Goal: Information Seeking & Learning: Understand process/instructions

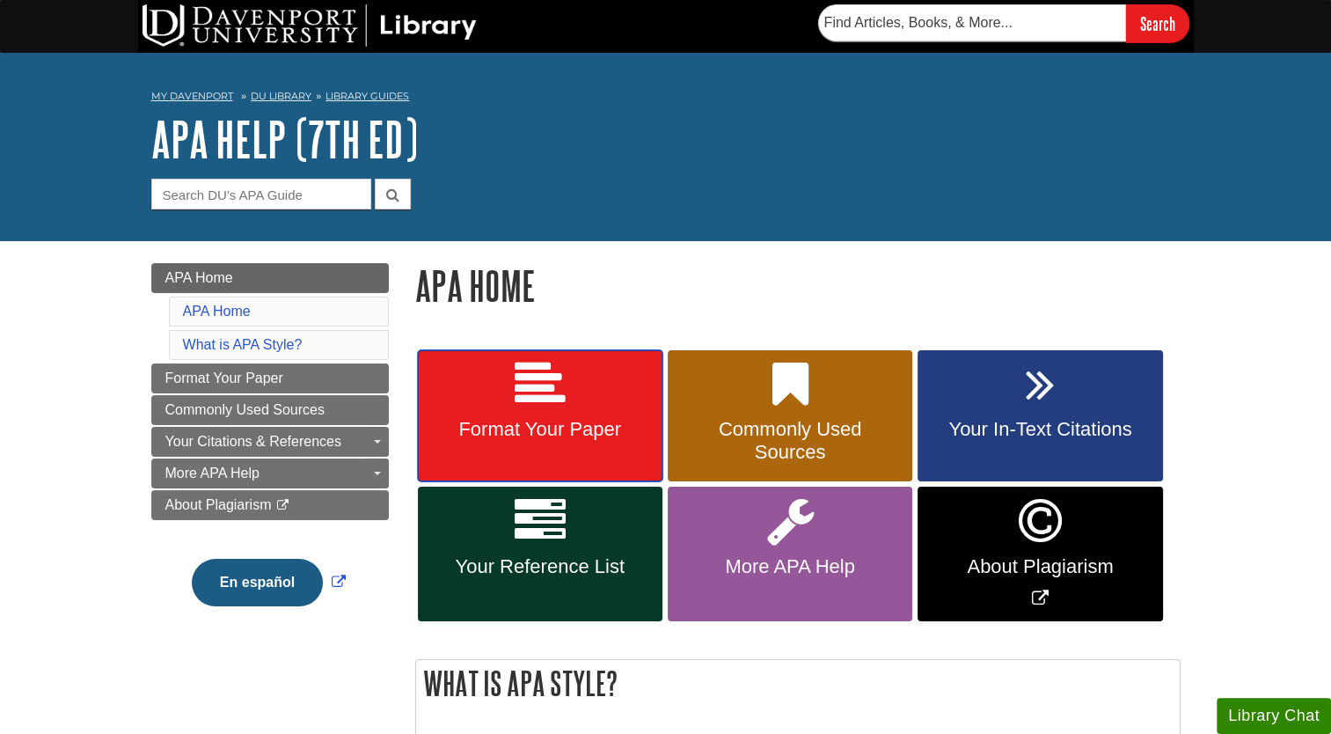
click at [531, 402] on icon at bounding box center [540, 384] width 51 height 51
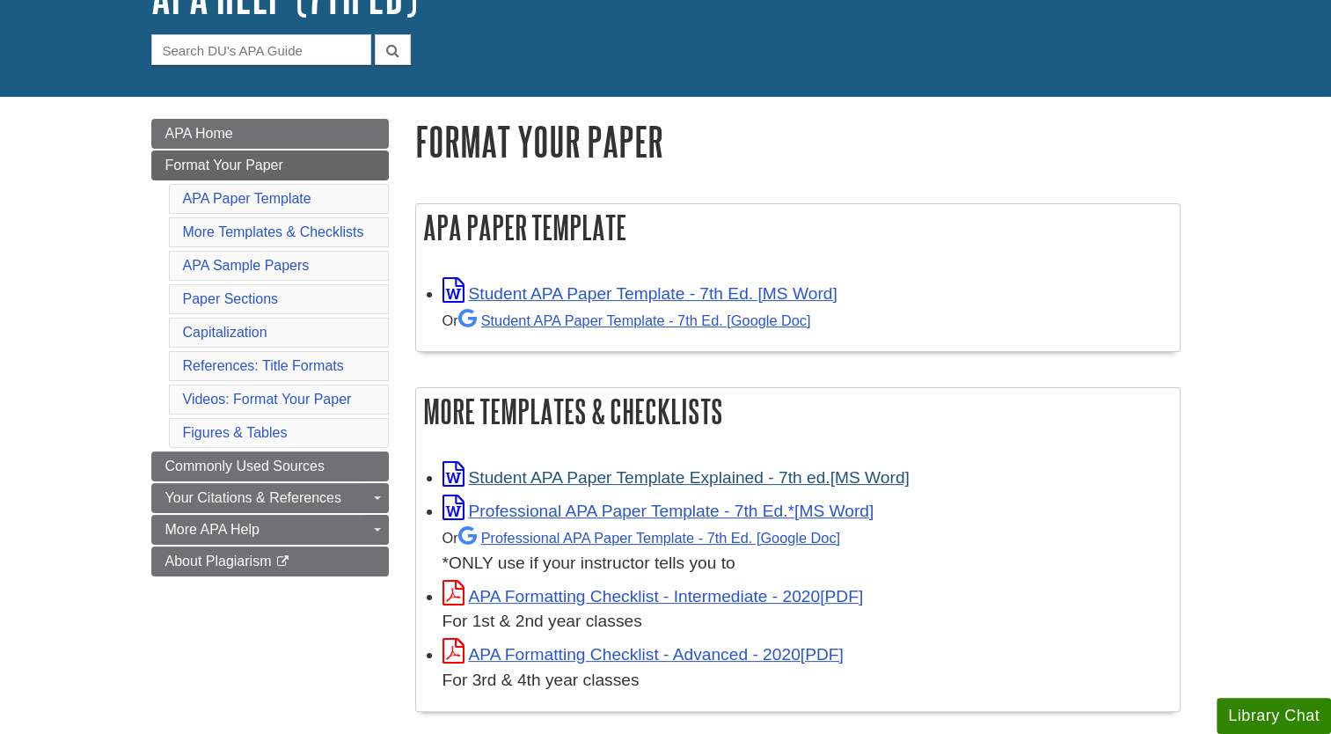
scroll to position [146, 0]
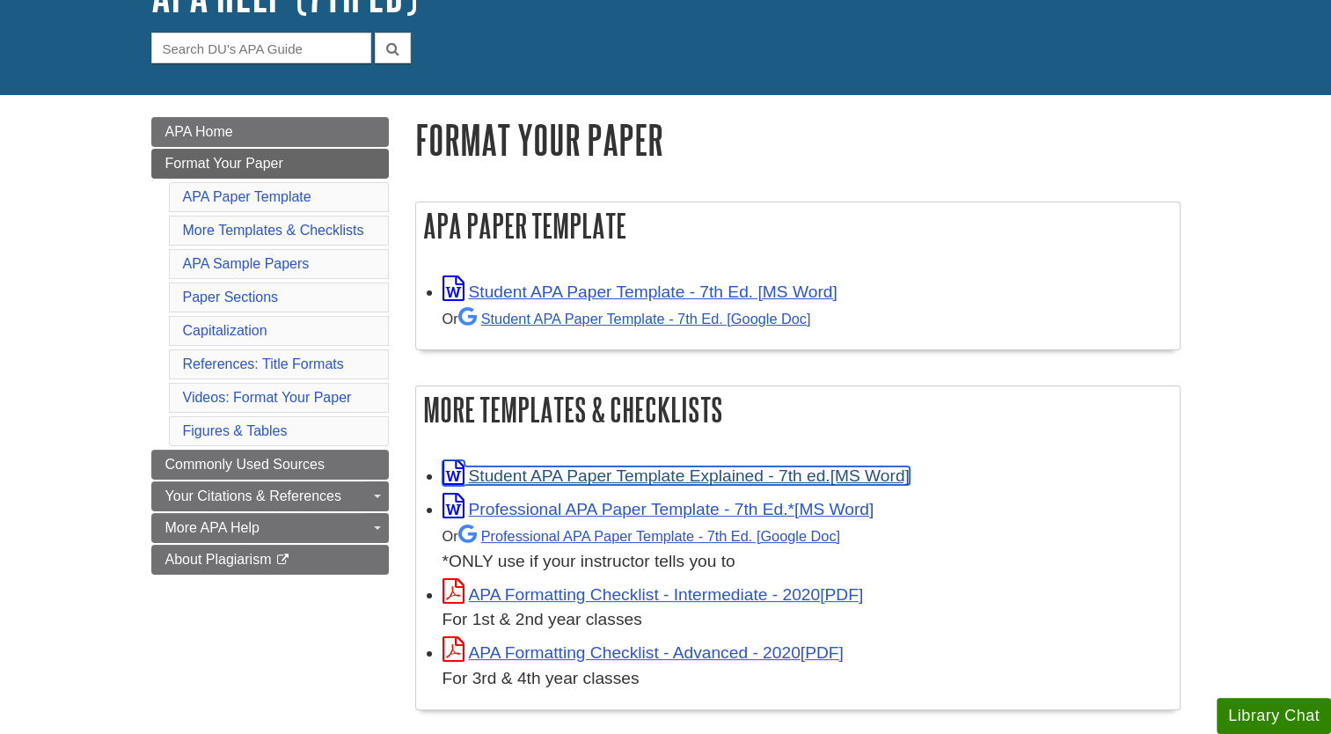
click at [634, 477] on link "Student APA Paper Template Explained - 7th ed." at bounding box center [676, 475] width 467 height 18
click at [649, 473] on link "Student APA Paper Template Explained - 7th ed." at bounding box center [676, 475] width 467 height 18
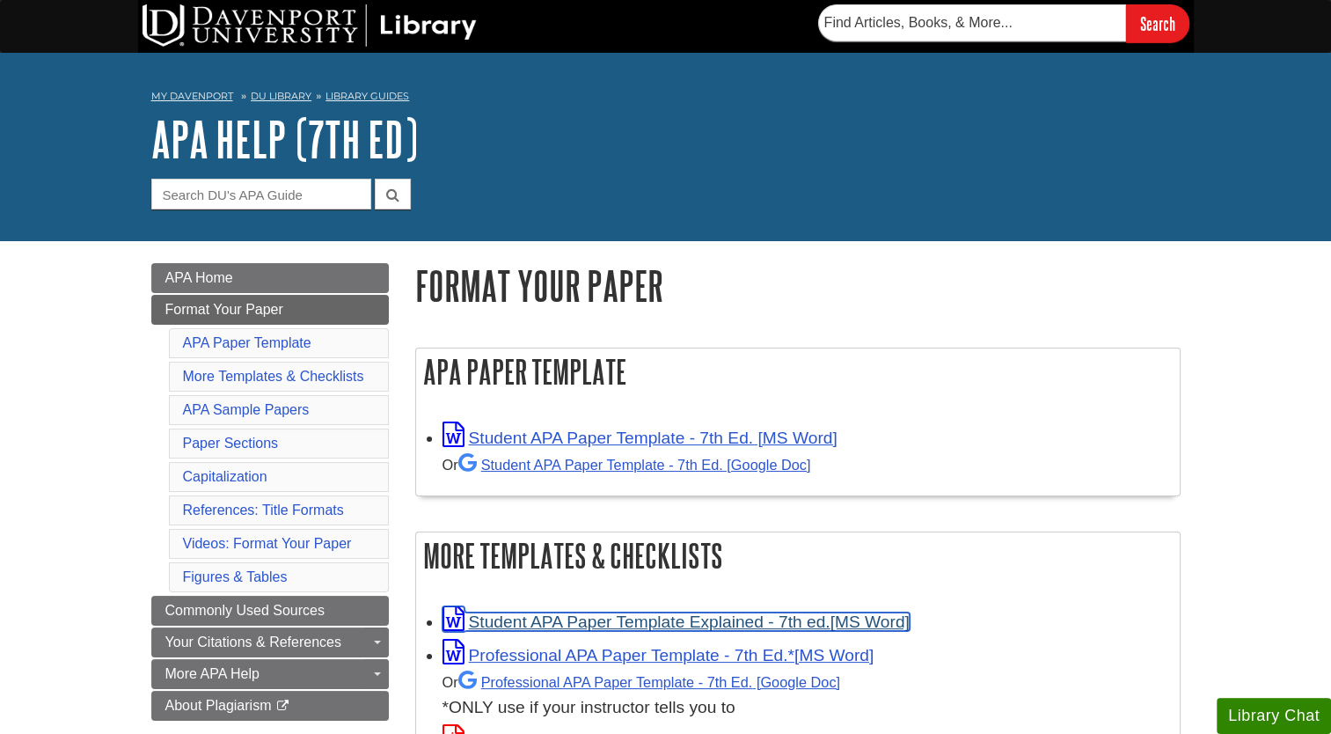
scroll to position [51, 0]
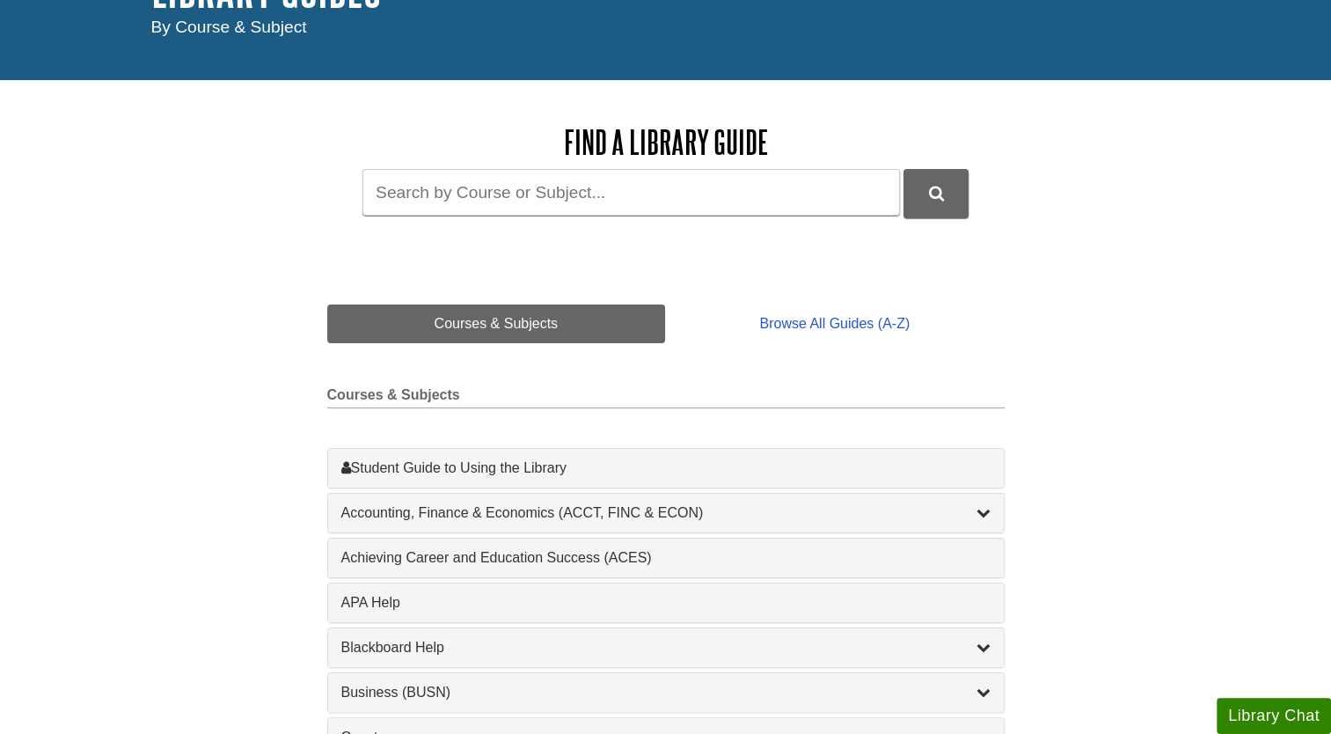
scroll to position [151, 0]
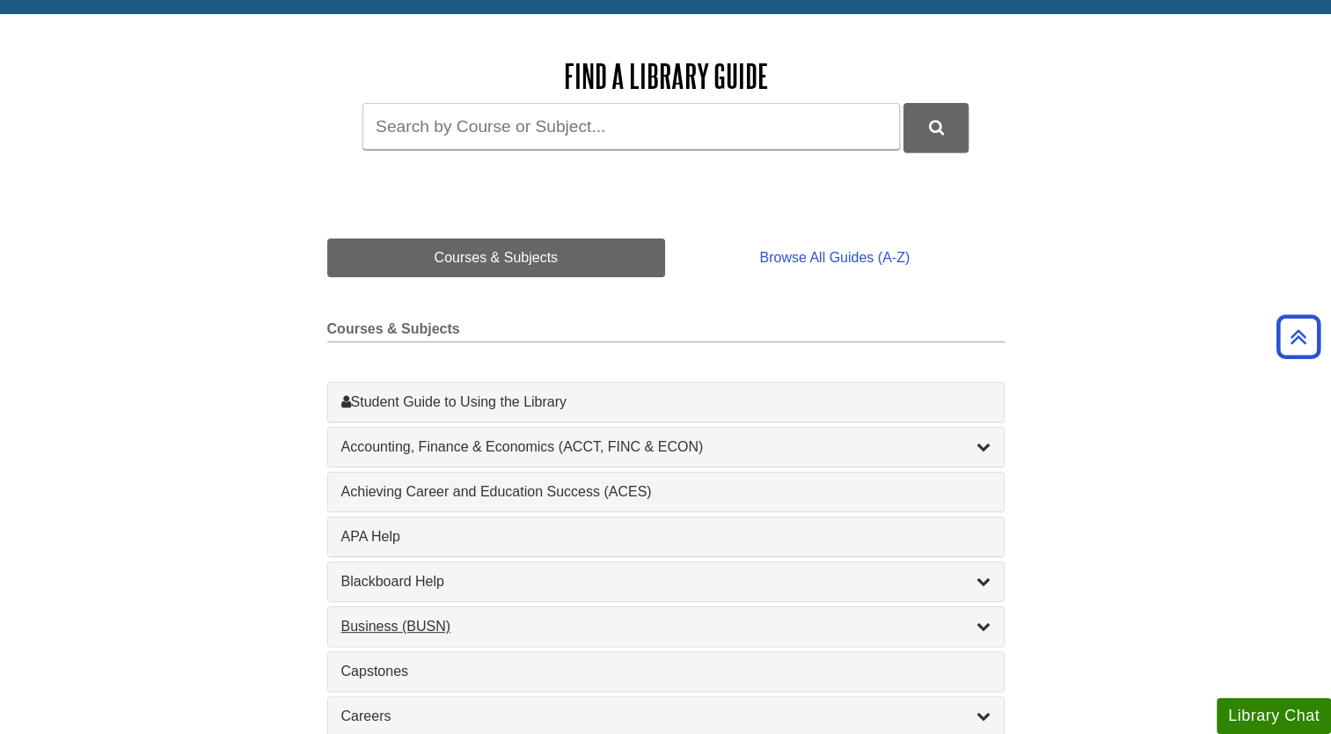
scroll to position [215, 0]
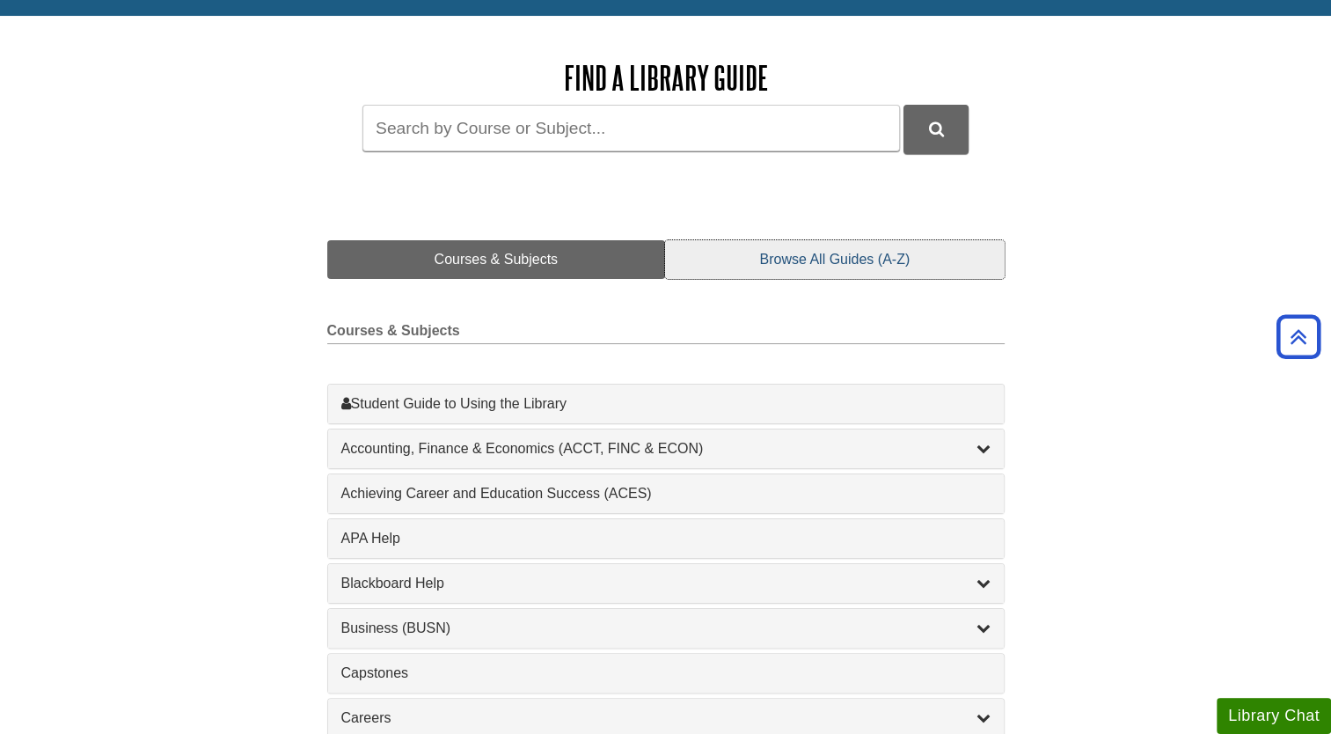
click at [819, 260] on link "Browse All Guides (A-Z)" at bounding box center [834, 259] width 339 height 39
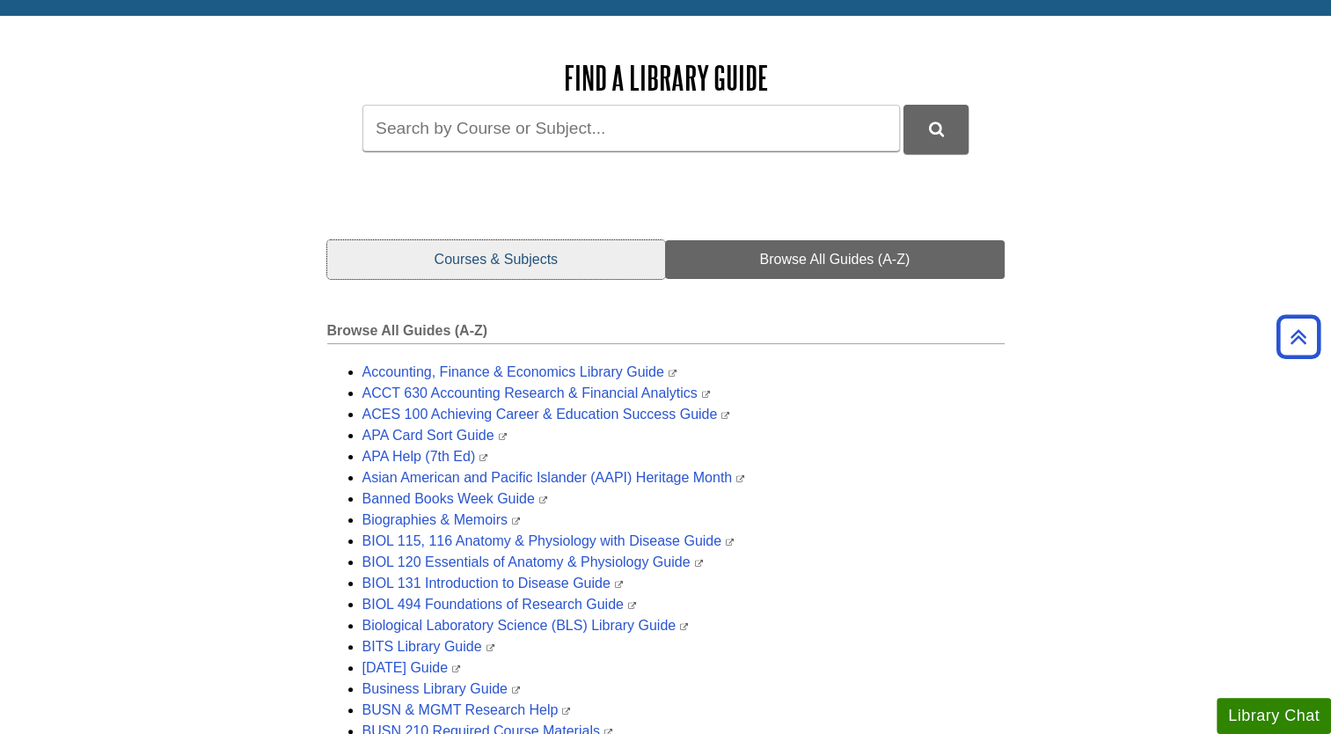
click at [585, 257] on link "Courses & Subjects" at bounding box center [496, 259] width 339 height 39
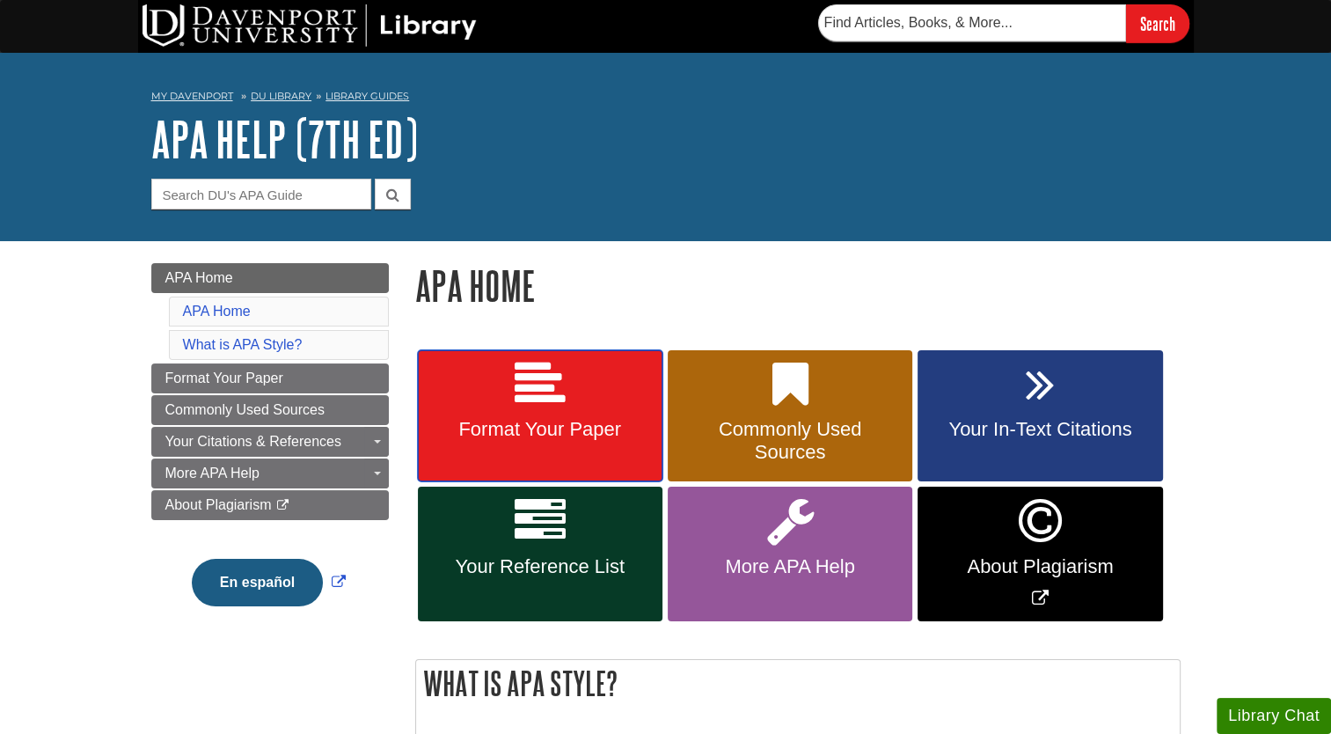
click at [620, 436] on span "Format Your Paper" at bounding box center [540, 429] width 218 height 23
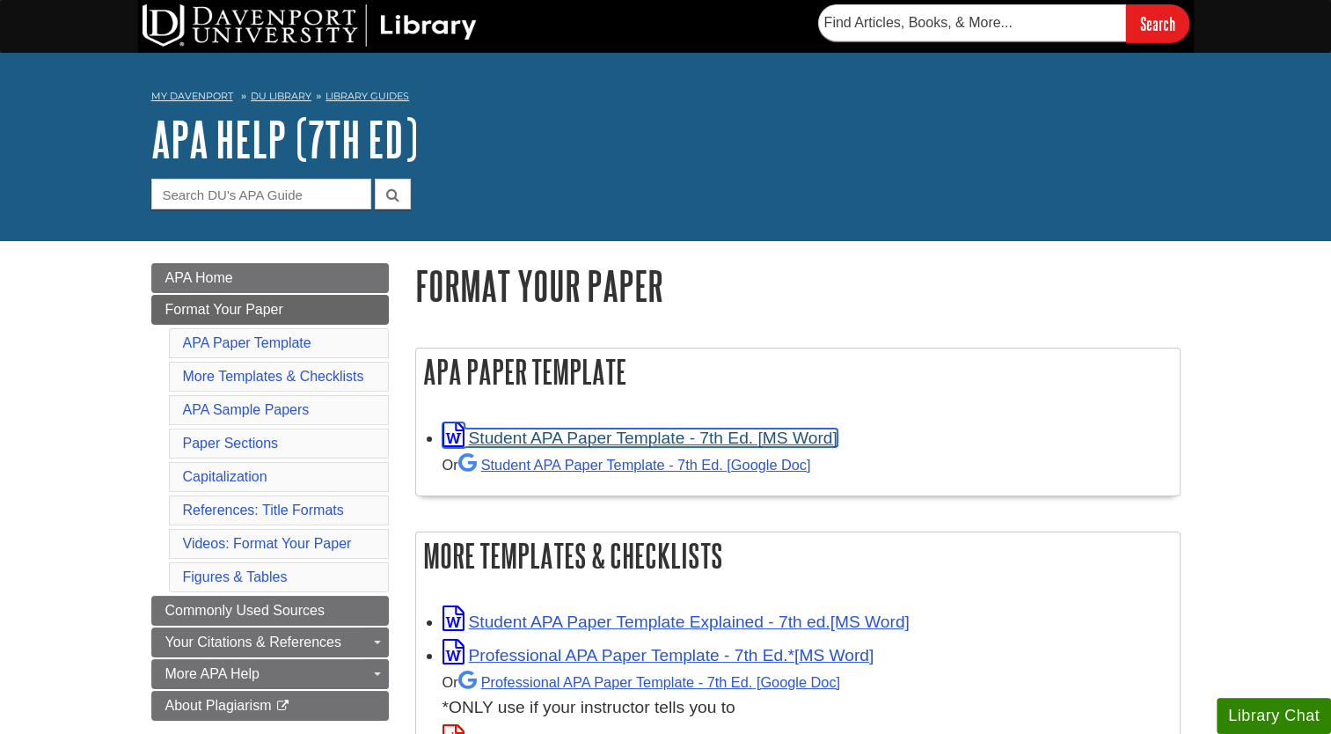
click at [620, 436] on link "Student APA Paper Template - 7th Ed. [MS Word]" at bounding box center [640, 438] width 395 height 18
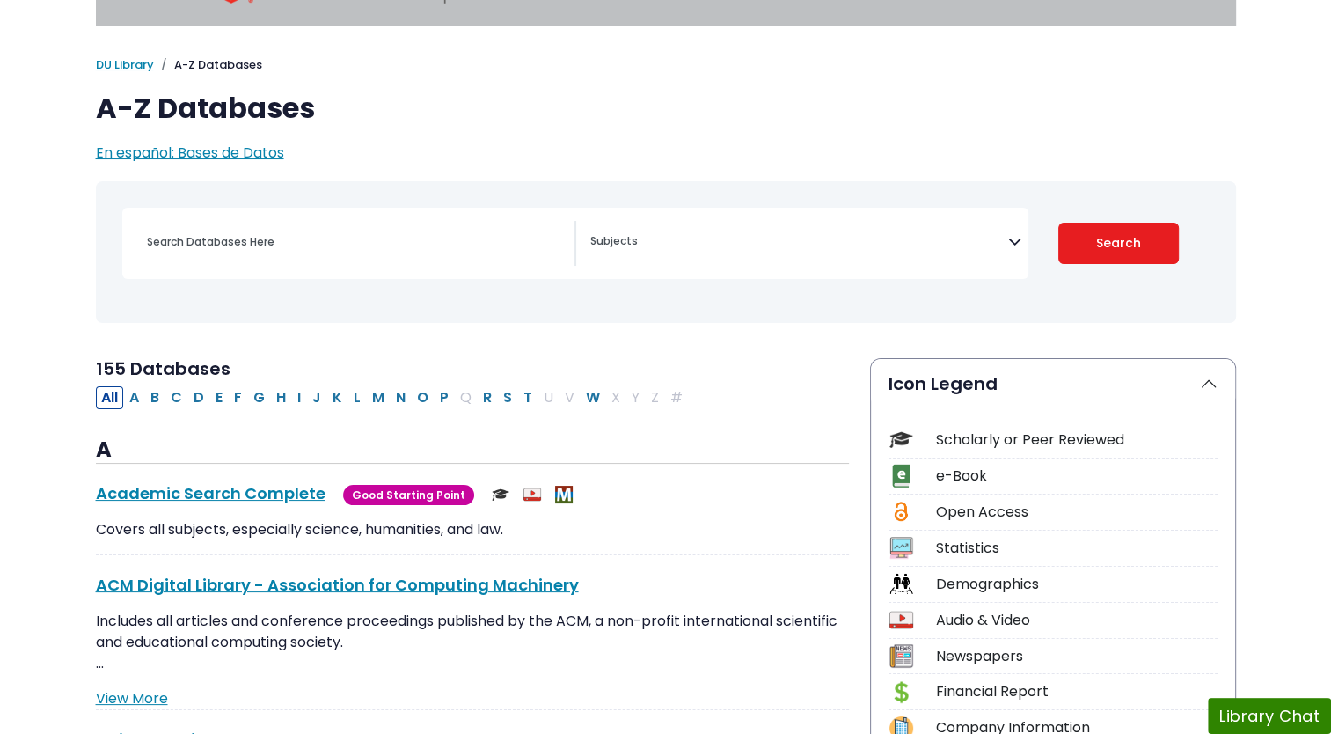
scroll to position [70, 0]
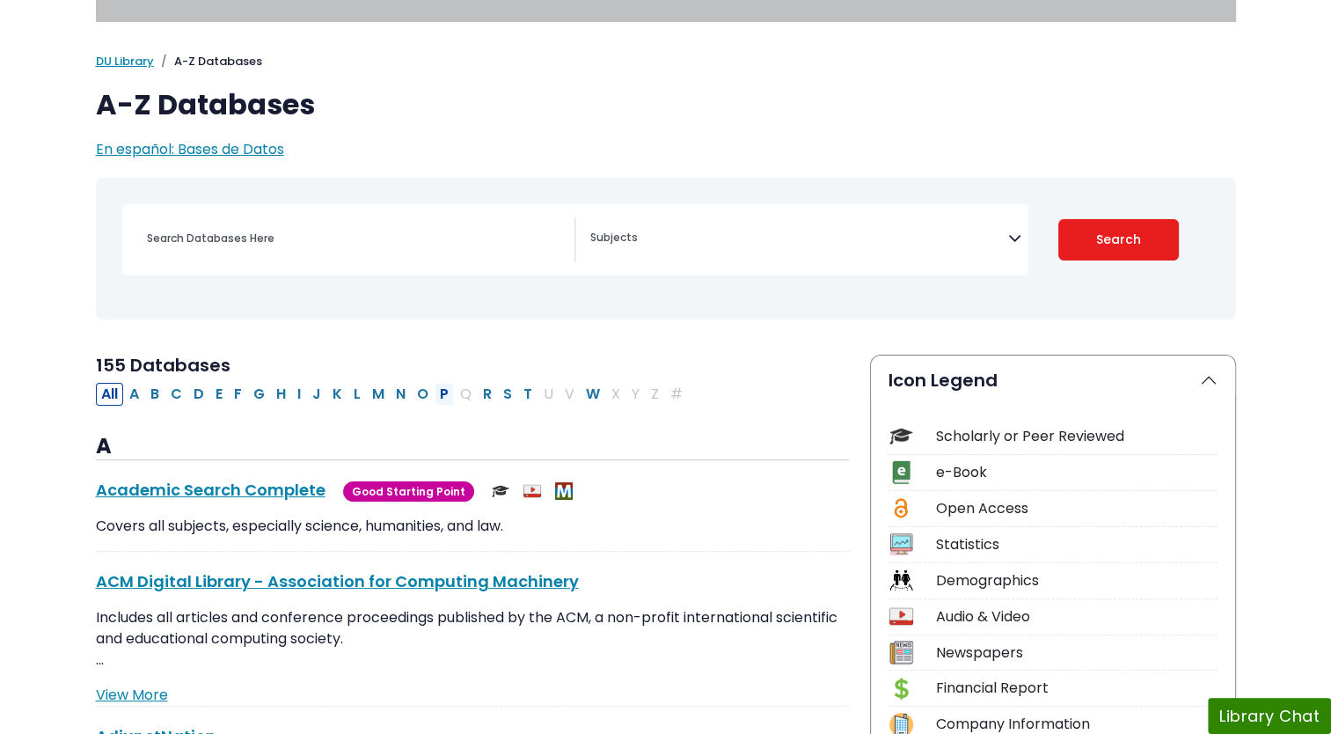
click at [435, 395] on button "P" at bounding box center [444, 394] width 19 height 23
select select "Database Subject Filter"
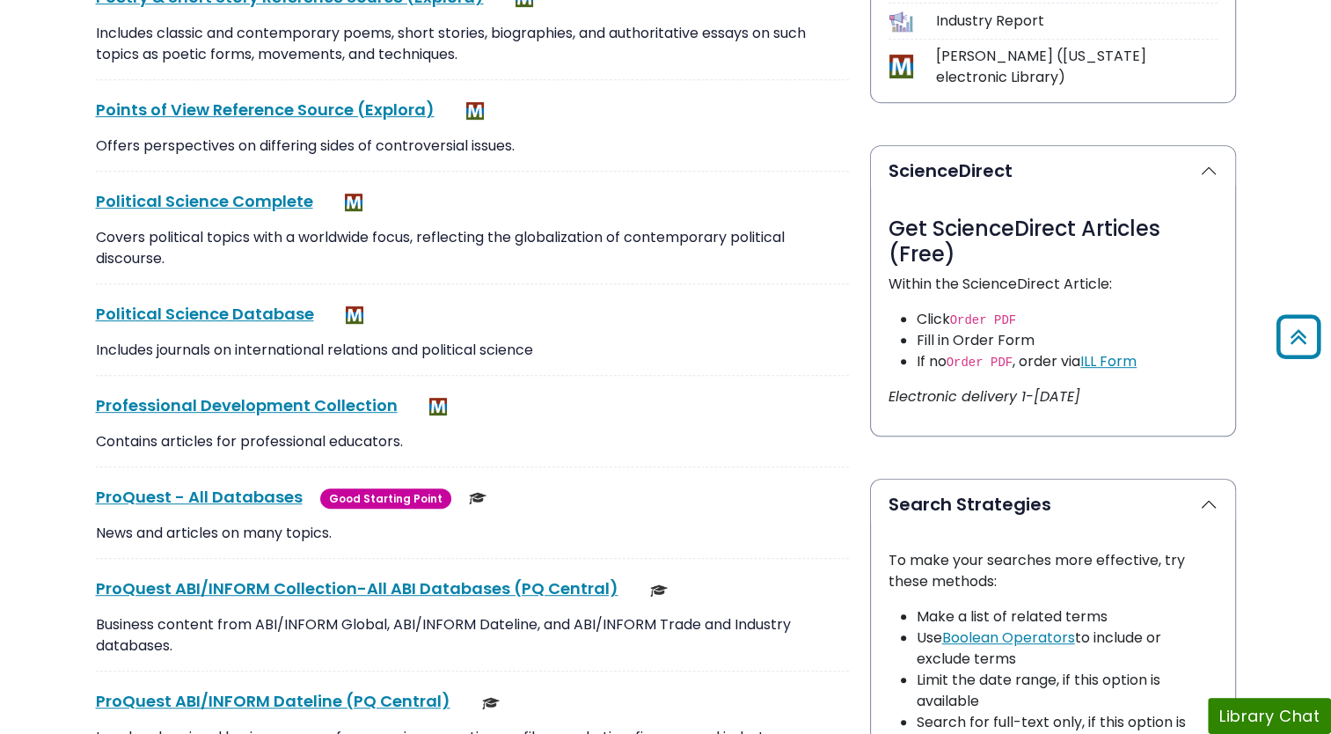
scroll to position [812, 0]
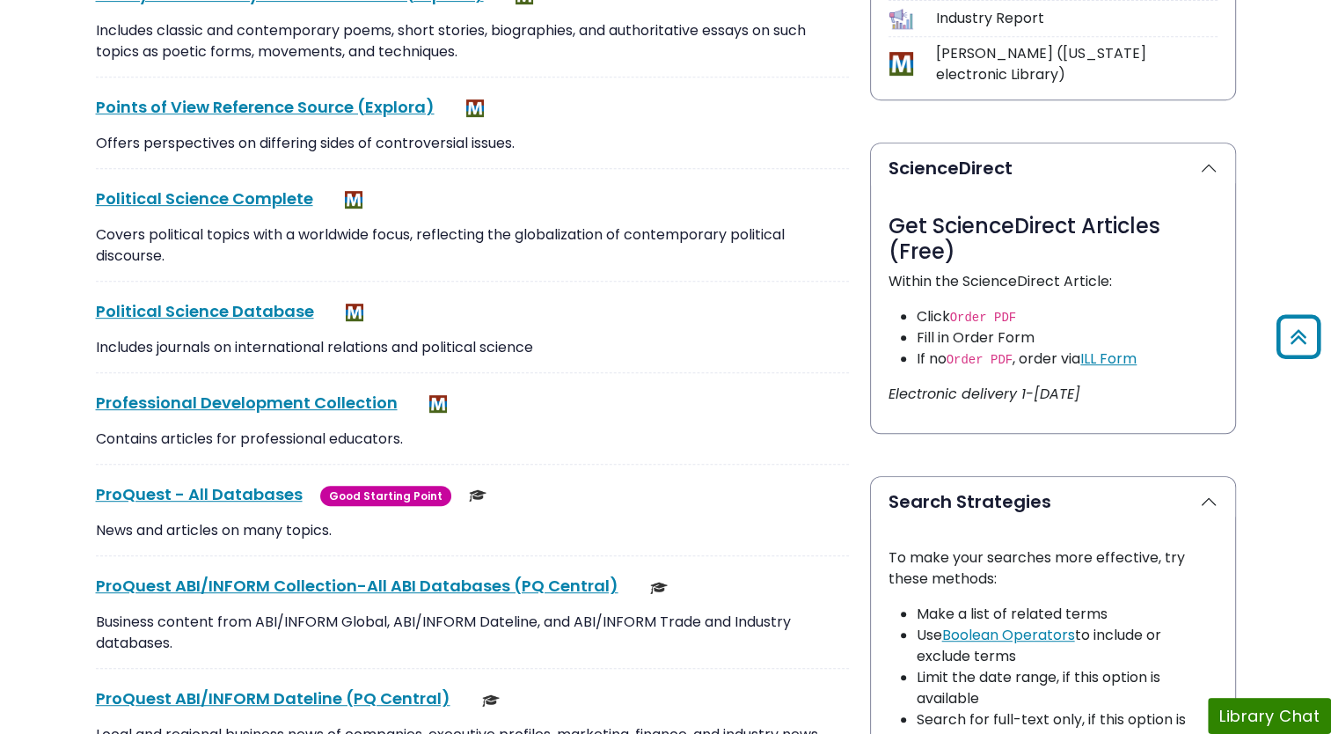
click at [237, 504] on div "ProQuest - All Databases This link opens in a new window Good Starting Point Go…" at bounding box center [472, 519] width 753 height 74
drag, startPoint x: 231, startPoint y: 503, endPoint x: 202, endPoint y: 488, distance: 33.9
click at [202, 488] on link "ProQuest - All Databases This link opens in a new window" at bounding box center [199, 494] width 207 height 22
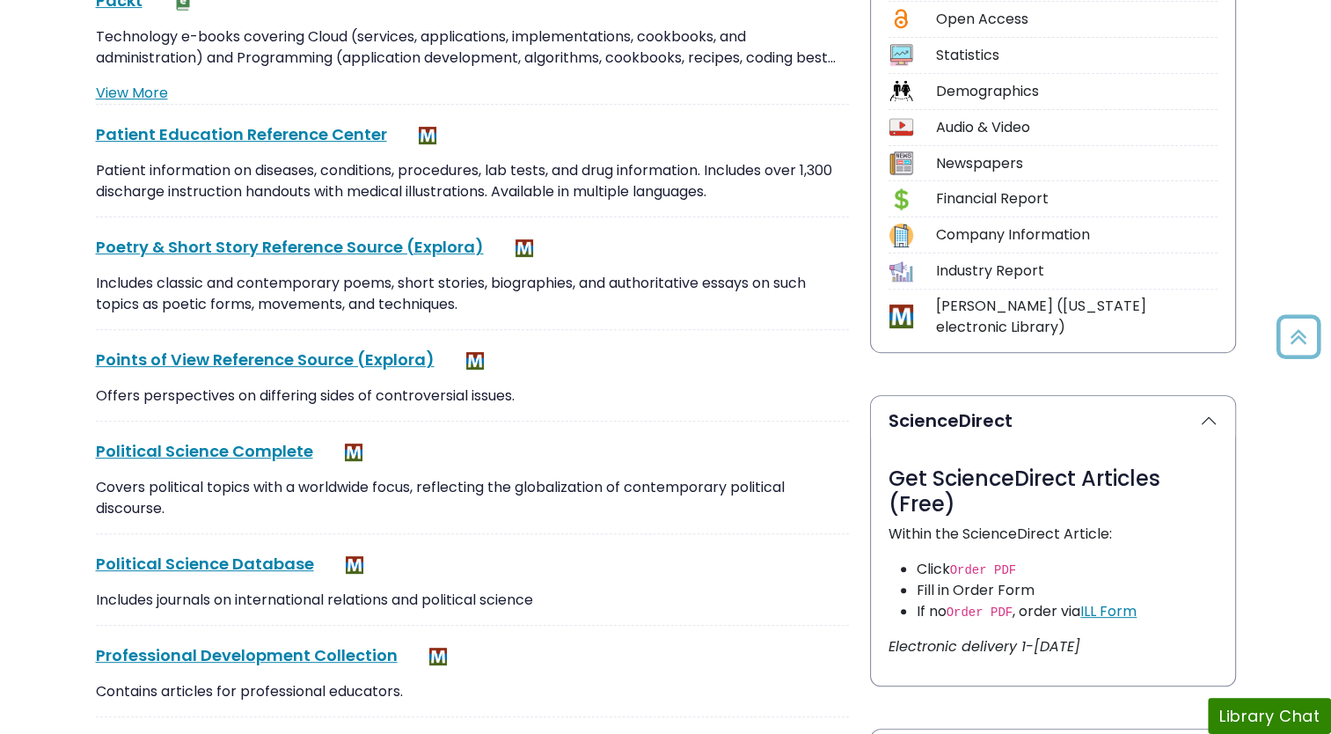
scroll to position [595, 0]
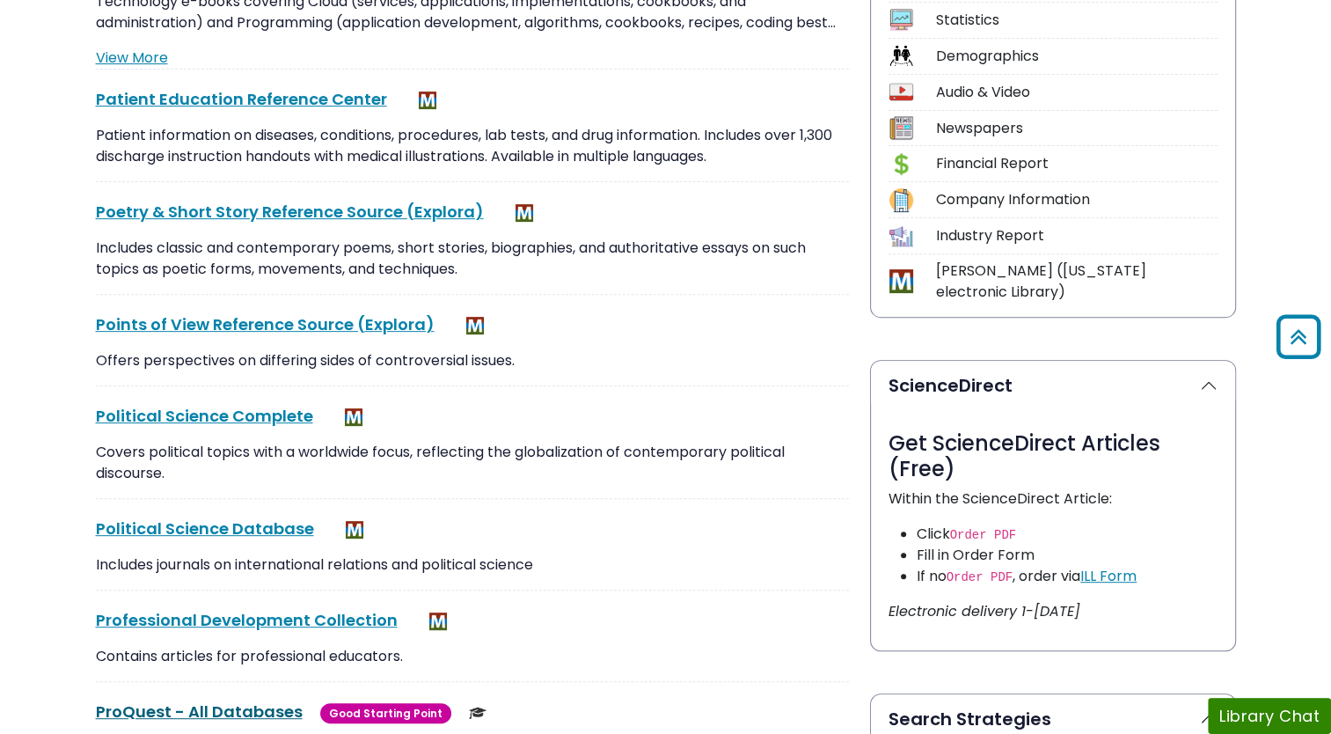
click at [253, 701] on link "ProQuest - All Databases This link opens in a new window" at bounding box center [199, 712] width 207 height 22
